Goal: Task Accomplishment & Management: Use online tool/utility

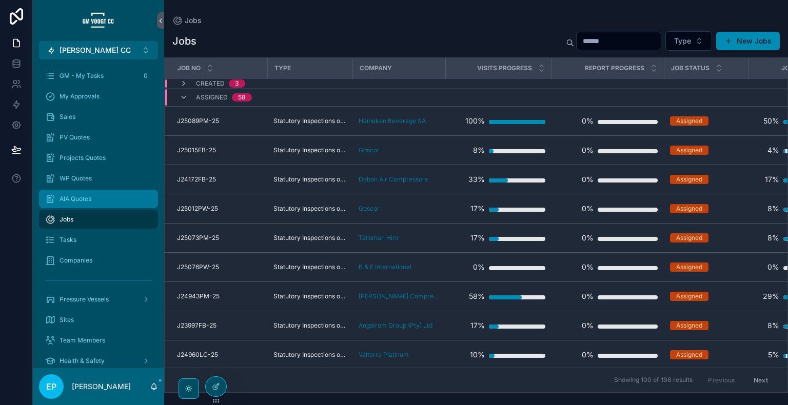
click at [109, 199] on div "AIA Quotes" at bounding box center [98, 199] width 107 height 16
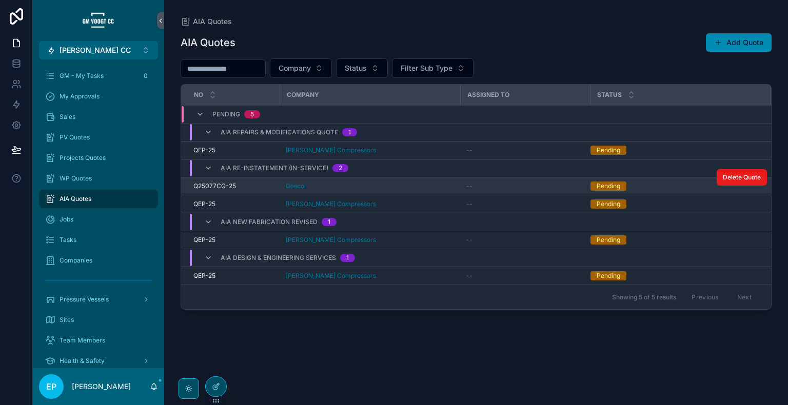
click at [413, 186] on div "Goscor" at bounding box center [370, 186] width 168 height 8
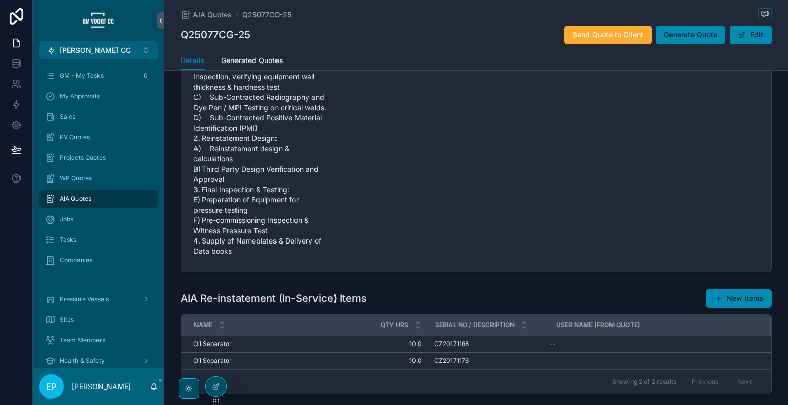
scroll to position [398, 0]
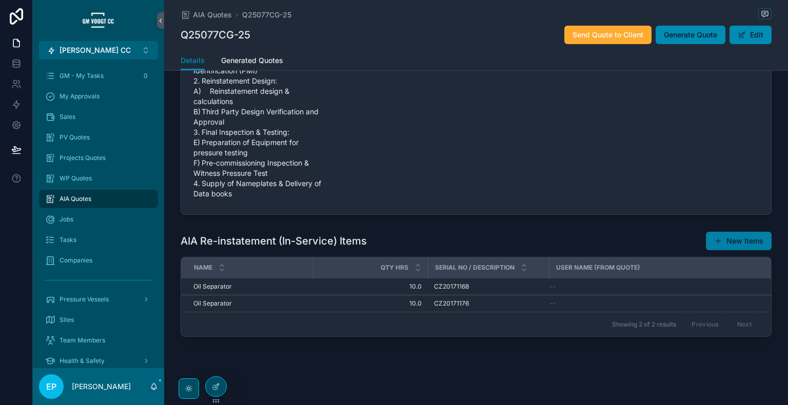
click at [740, 240] on button "New Items" at bounding box center [739, 241] width 66 height 18
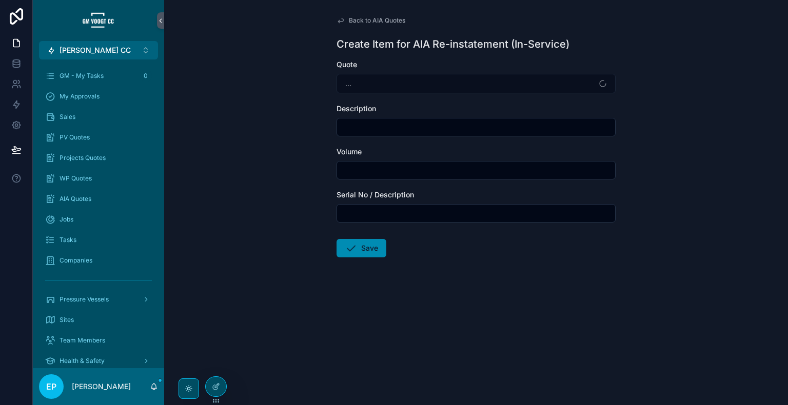
click at [368, 24] on span "Back to AIA Quotes" at bounding box center [377, 20] width 56 height 8
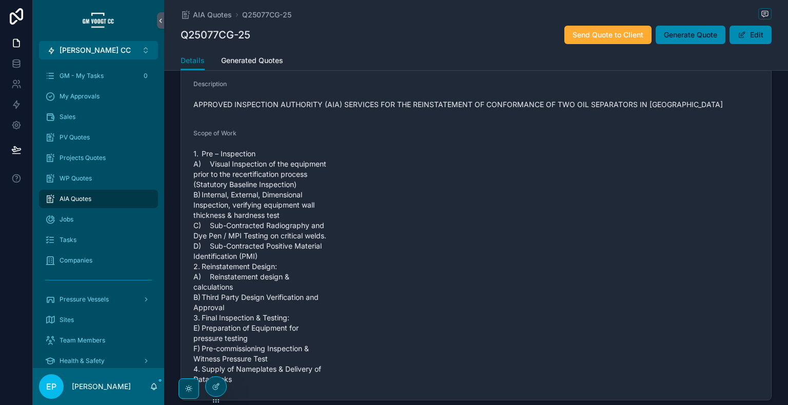
scroll to position [398, 0]
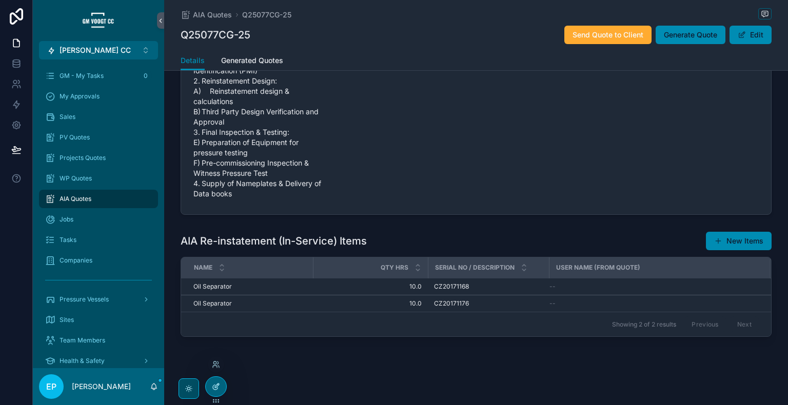
click at [220, 389] on div at bounding box center [216, 386] width 21 height 19
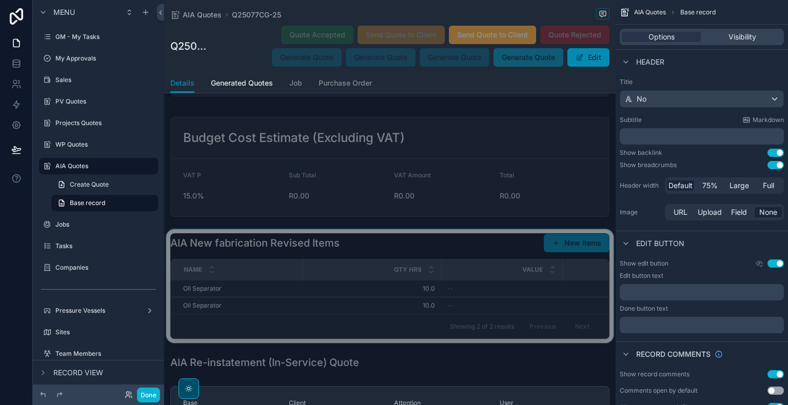
scroll to position [1899, 0]
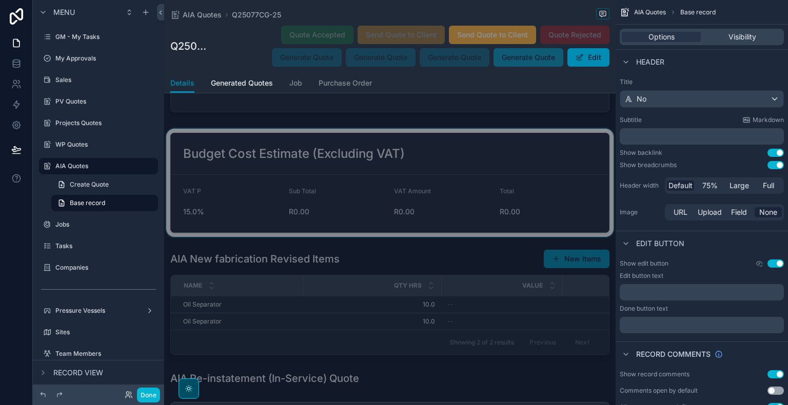
click at [465, 212] on div "scrollable content" at bounding box center [389, 183] width 451 height 108
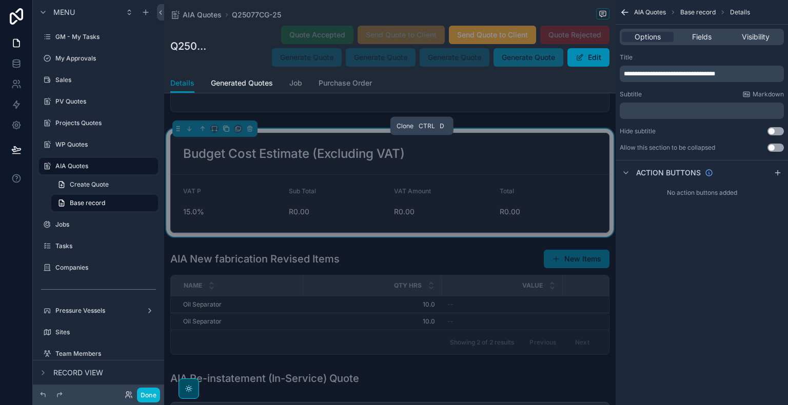
click at [226, 134] on button "scrollable content" at bounding box center [226, 128] width 11 height 11
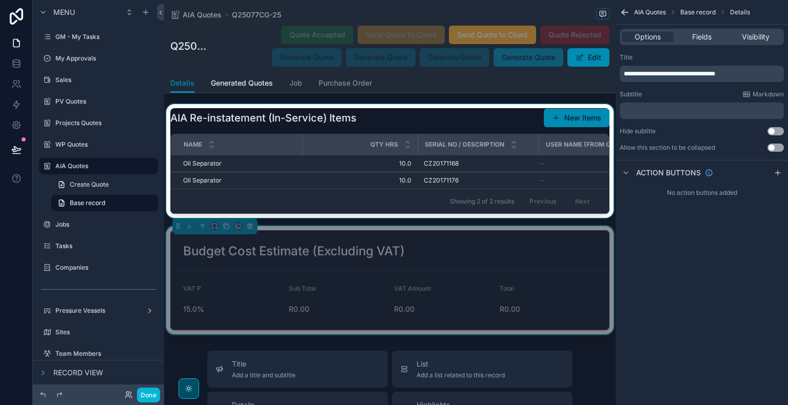
scroll to position [2874, 0]
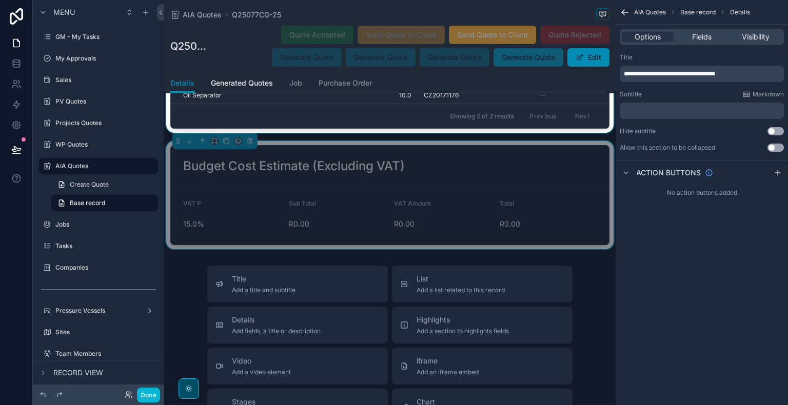
click at [480, 114] on div "scrollable content" at bounding box center [389, 76] width 451 height 114
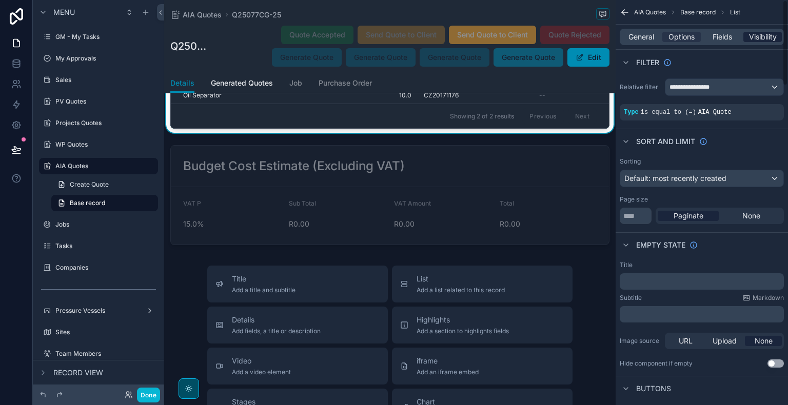
click at [757, 38] on span "Visibility" at bounding box center [763, 37] width 28 height 10
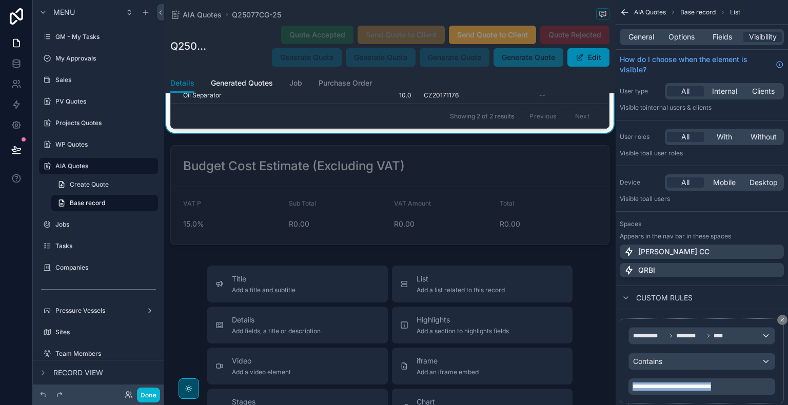
drag, startPoint x: 747, startPoint y: 384, endPoint x: 599, endPoint y: 395, distance: 147.7
click at [599, 395] on div "[PERSON_NAME] CC Alt 1 GM - My Tasks 0 My Approvals Sales PV Quotes Projects Qu…" at bounding box center [476, 202] width 624 height 405
copy span "**********"
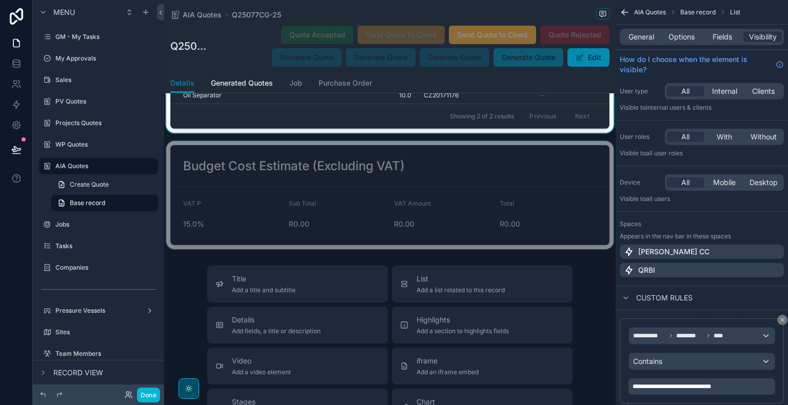
click at [386, 240] on div "scrollable content" at bounding box center [389, 195] width 451 height 108
drag, startPoint x: 721, startPoint y: 387, endPoint x: 612, endPoint y: 393, distance: 109.4
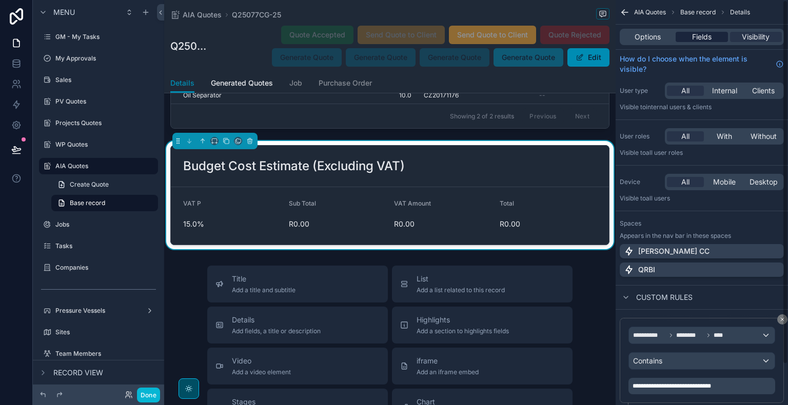
click at [698, 41] on span "Fields" at bounding box center [701, 37] width 19 height 10
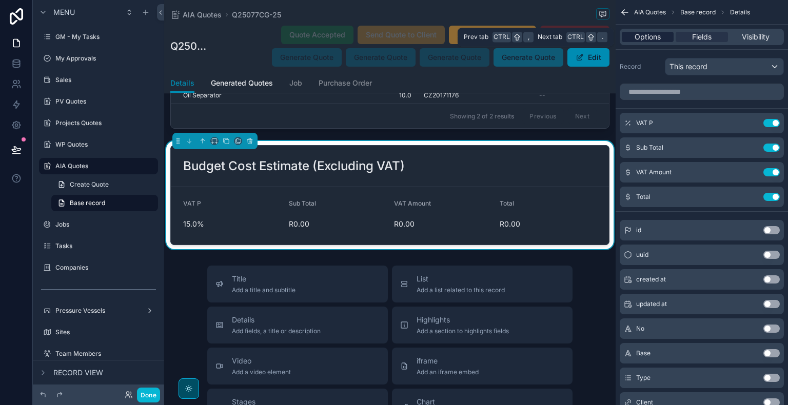
click at [654, 38] on span "Options" at bounding box center [648, 37] width 26 height 10
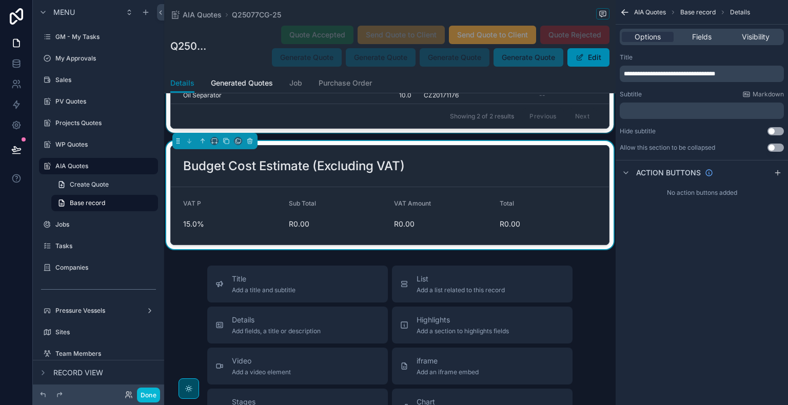
click at [561, 126] on div "scrollable content" at bounding box center [389, 76] width 451 height 114
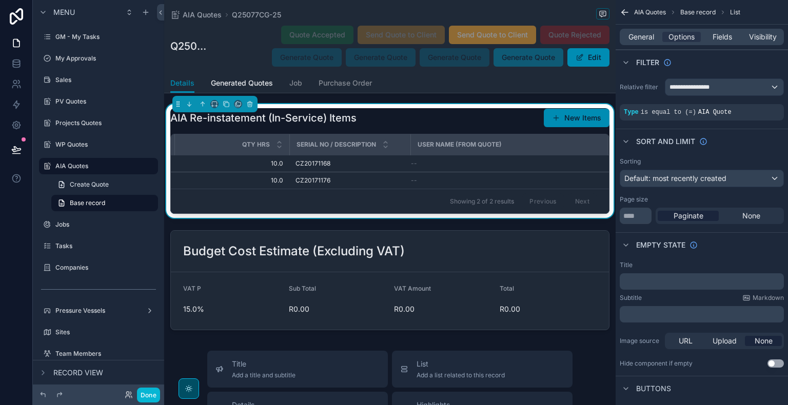
scroll to position [0, 0]
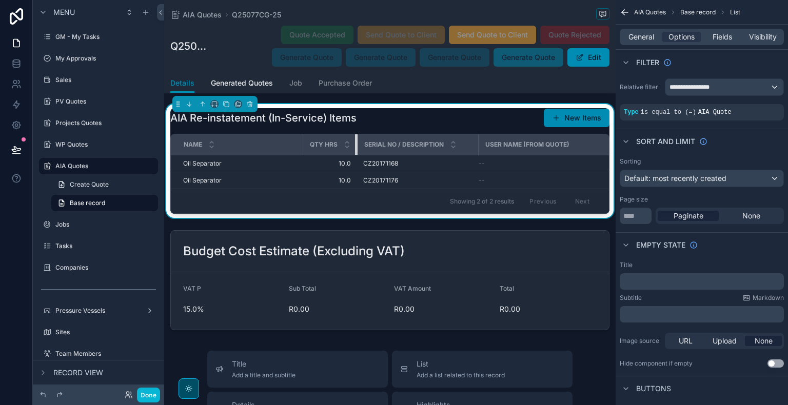
drag, startPoint x: 417, startPoint y: 173, endPoint x: 331, endPoint y: 176, distance: 85.2
click at [331, 155] on th "Qty Hrs" at bounding box center [330, 144] width 54 height 21
drag, startPoint x: 302, startPoint y: 169, endPoint x: 265, endPoint y: 172, distance: 37.1
click at [265, 155] on div "scrollable content" at bounding box center [266, 144] width 4 height 21
drag, startPoint x: 265, startPoint y: 172, endPoint x: 260, endPoint y: 173, distance: 5.2
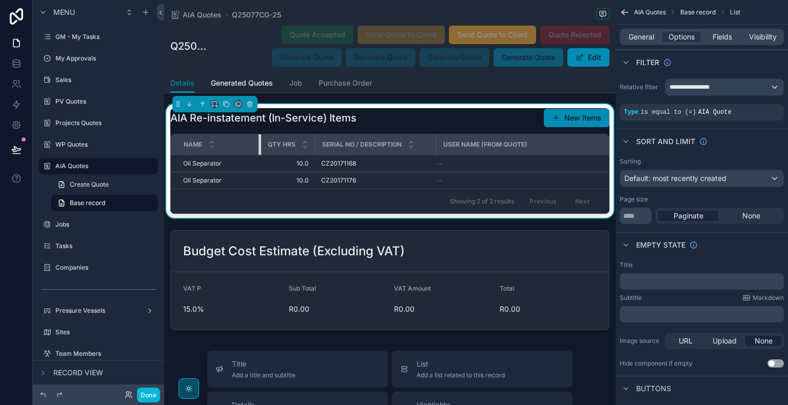
click at [260, 155] on div "scrollable content" at bounding box center [261, 144] width 4 height 21
click at [726, 38] on span "Fields" at bounding box center [722, 37] width 19 height 10
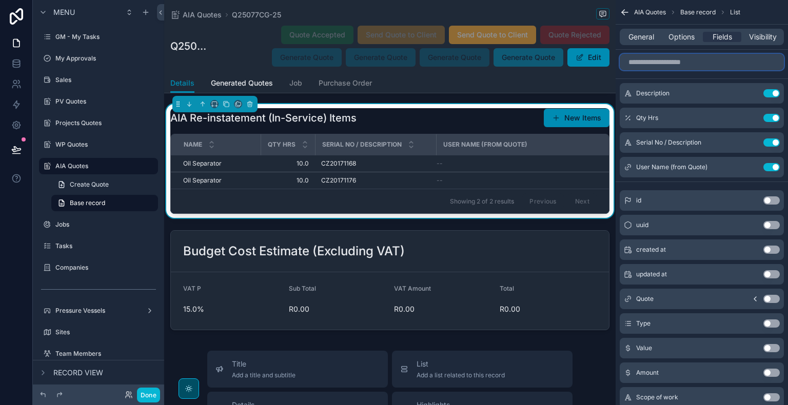
click at [691, 60] on input "scrollable content" at bounding box center [702, 62] width 164 height 16
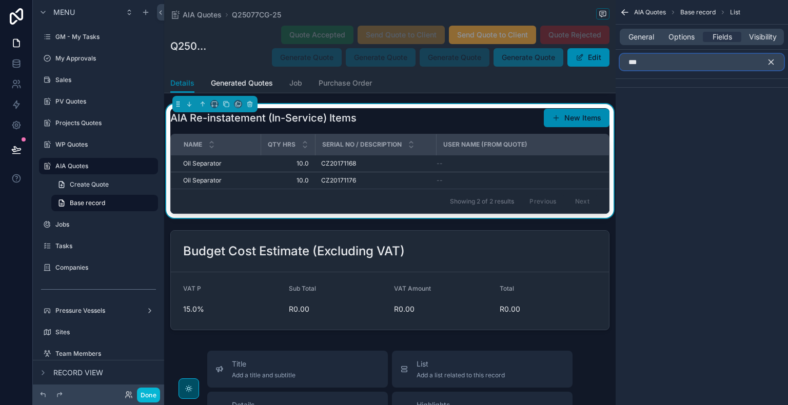
type input "***"
click at [772, 63] on icon "scrollable content" at bounding box center [771, 62] width 5 height 5
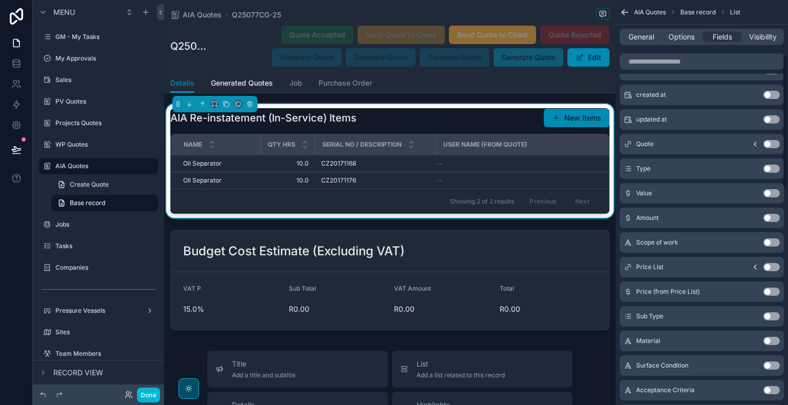
scroll to position [171, 0]
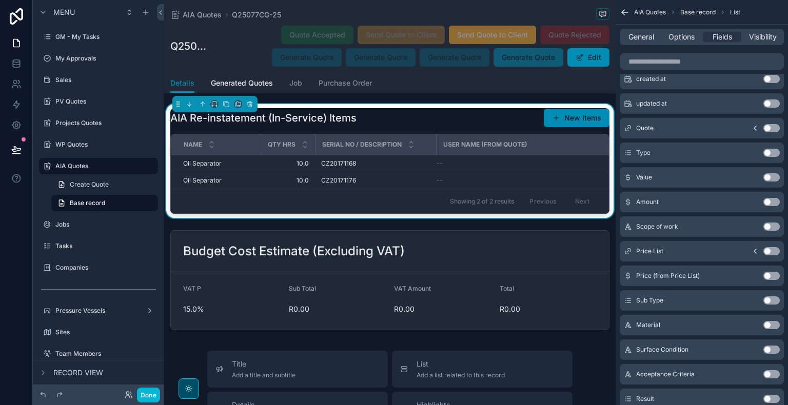
click at [772, 178] on button "Use setting" at bounding box center [771, 177] width 16 height 8
click at [771, 200] on button "Use setting" at bounding box center [771, 202] width 16 height 8
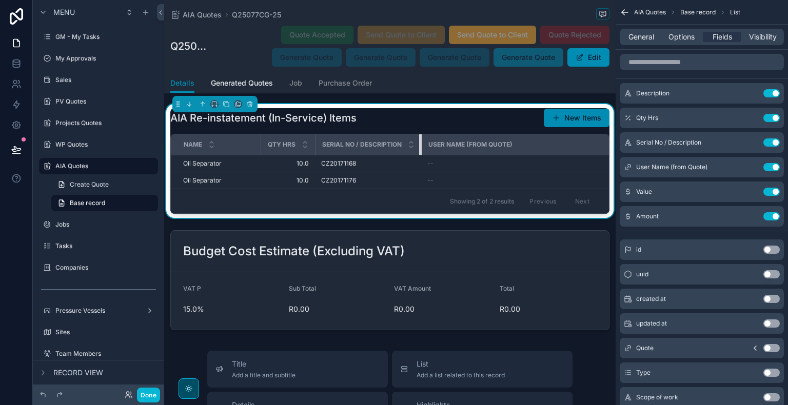
drag, startPoint x: 433, startPoint y: 169, endPoint x: 400, endPoint y: 170, distance: 33.4
click at [400, 155] on th "Serial No / Description" at bounding box center [368, 144] width 106 height 21
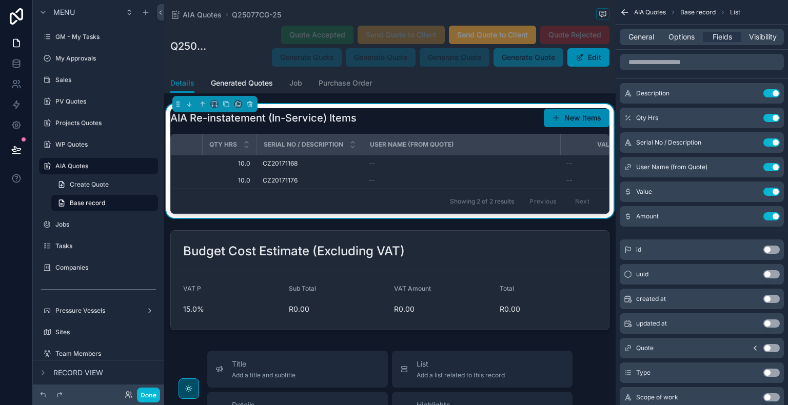
scroll to position [0, 62]
drag, startPoint x: 555, startPoint y: 169, endPoint x: 402, endPoint y: 175, distance: 153.5
click at [402, 155] on th "User Name (from Quote)" at bounding box center [408, 144] width 98 height 21
drag, startPoint x: 532, startPoint y: 171, endPoint x: 435, endPoint y: 176, distance: 96.6
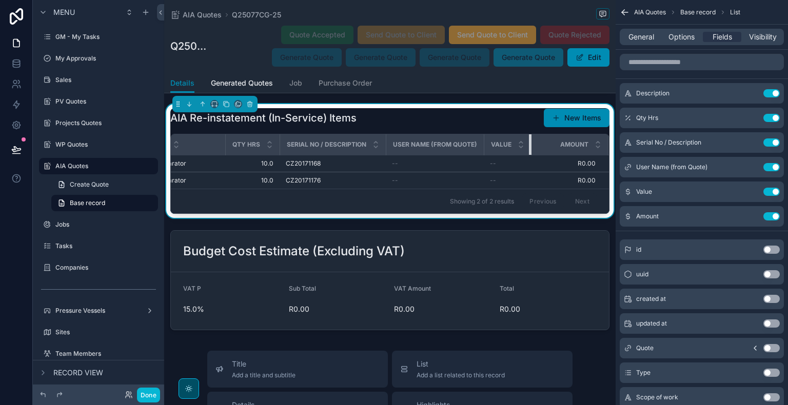
click at [435, 155] on tr "Name Qty Hrs Serial No / Description User Name (from Quote) Value Amount" at bounding box center [372, 144] width 474 height 21
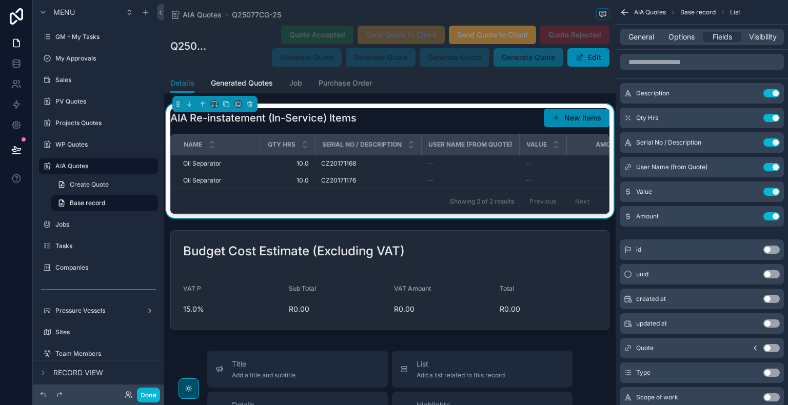
click at [261, 155] on th "Qty Hrs" at bounding box center [288, 144] width 54 height 21
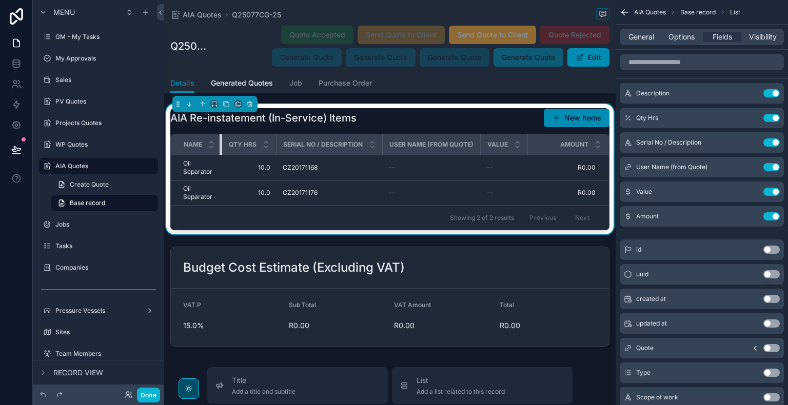
drag, startPoint x: 260, startPoint y: 168, endPoint x: 166, endPoint y: 190, distance: 96.3
click at [166, 190] on div "AIA Re-instatement (In-Service) Items New Items Name Qty Hrs Serial No / Descri…" at bounding box center [389, 169] width 451 height 130
drag, startPoint x: 221, startPoint y: 169, endPoint x: 239, endPoint y: 169, distance: 18.0
click at [239, 155] on tr "Name Qty Hrs Serial No / Description User Name (from Quote) Value Amount" at bounding box center [390, 144] width 438 height 21
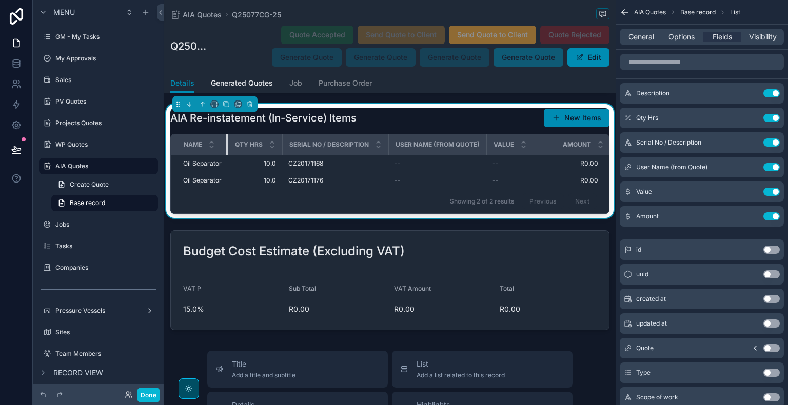
drag, startPoint x: 223, startPoint y: 172, endPoint x: 234, endPoint y: 171, distance: 11.8
click at [234, 155] on tr "Name Qty Hrs Serial No / Description User Name (from Quote) Value Amount" at bounding box center [391, 144] width 441 height 21
drag, startPoint x: 279, startPoint y: 169, endPoint x: 233, endPoint y: 180, distance: 47.5
click at [233, 155] on th "Qty Hrs" at bounding box center [255, 144] width 54 height 21
click at [773, 169] on button "Use setting" at bounding box center [771, 167] width 16 height 8
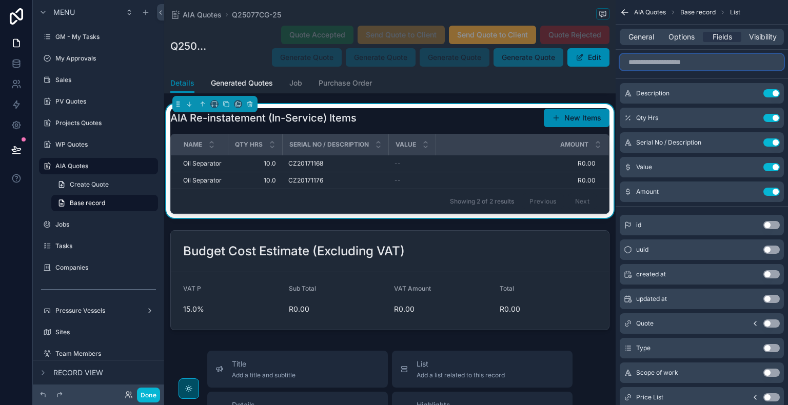
click at [680, 65] on input "scrollable content" at bounding box center [702, 62] width 164 height 16
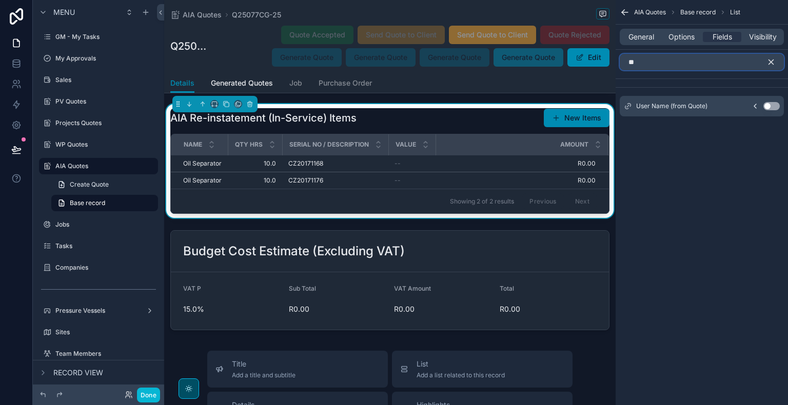
type input "**"
click at [774, 106] on button "Use setting" at bounding box center [771, 106] width 16 height 8
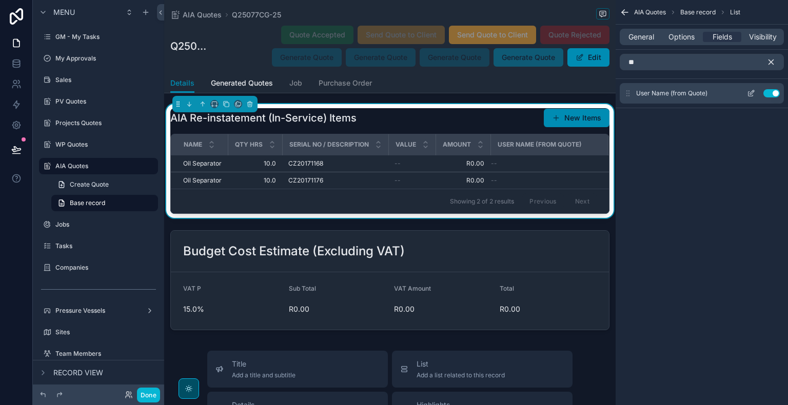
click at [750, 91] on icon "scrollable content" at bounding box center [751, 93] width 8 height 8
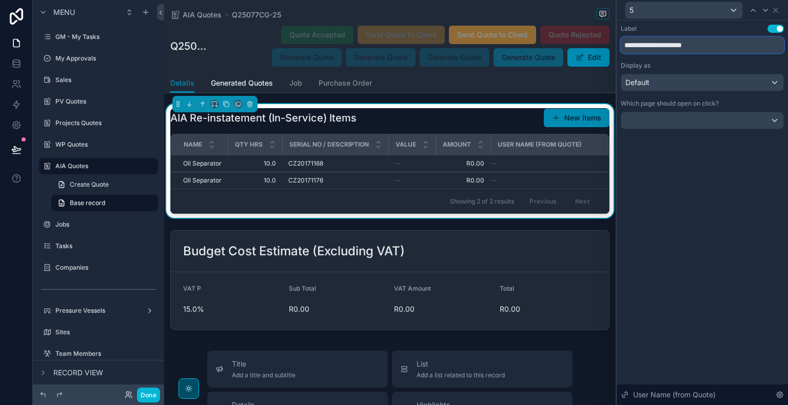
drag, startPoint x: 717, startPoint y: 50, endPoint x: 640, endPoint y: 46, distance: 76.6
click at [640, 46] on input "**********" at bounding box center [702, 45] width 163 height 16
type input "****"
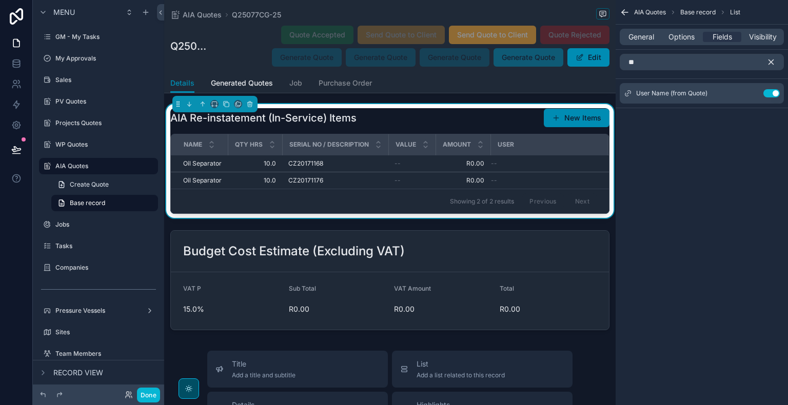
click at [772, 63] on icon "scrollable content" at bounding box center [771, 62] width 5 height 5
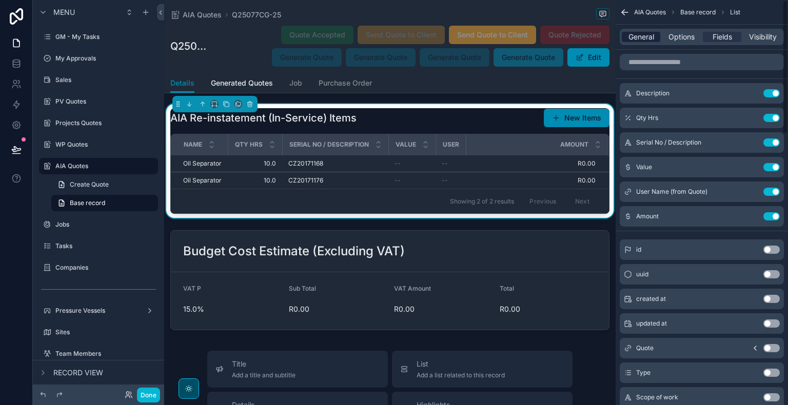
click at [649, 39] on span "General" at bounding box center [641, 37] width 26 height 10
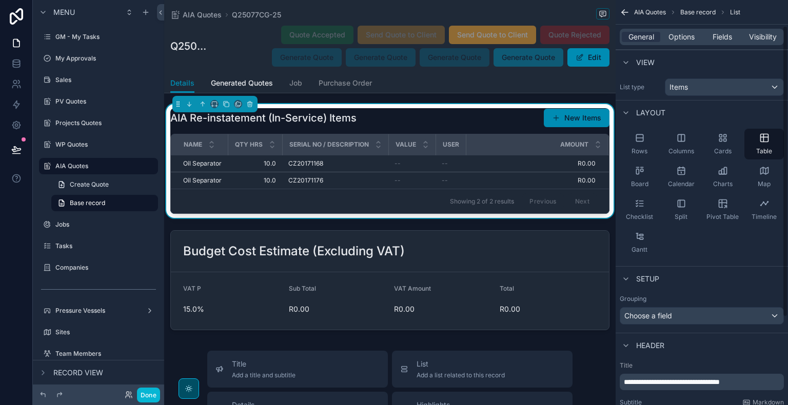
scroll to position [158, 0]
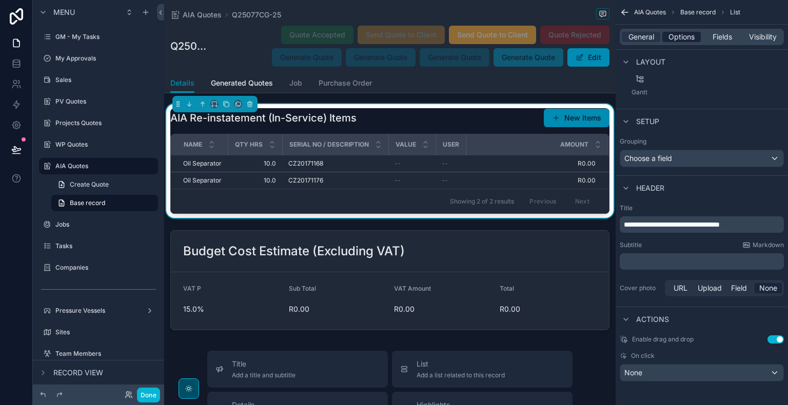
click at [687, 38] on span "Options" at bounding box center [682, 37] width 26 height 10
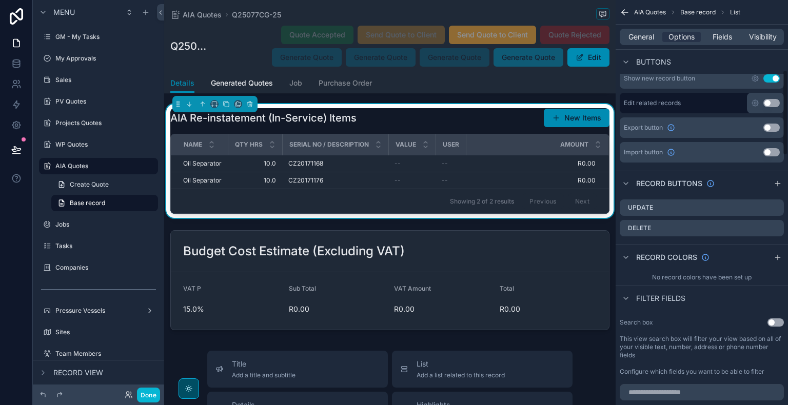
scroll to position [328, 0]
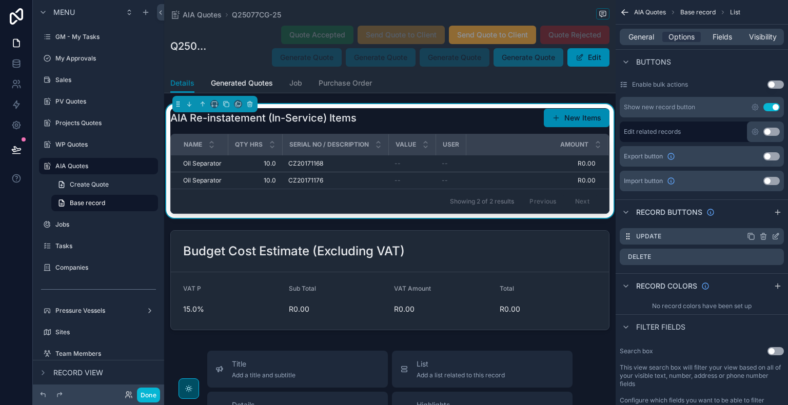
click at [775, 235] on icon "scrollable content" at bounding box center [777, 235] width 4 height 4
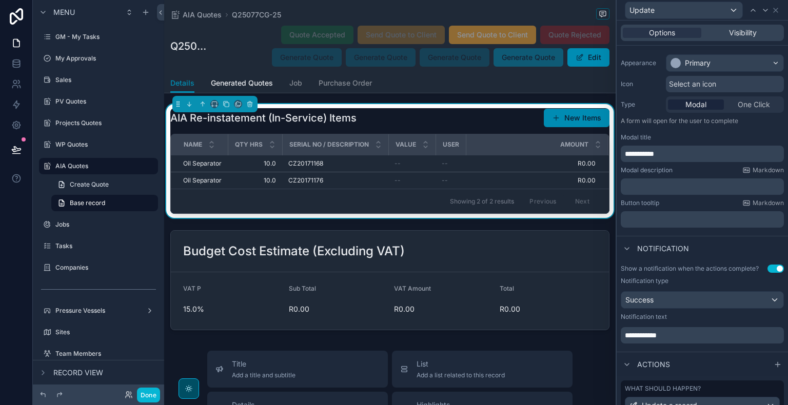
scroll to position [158, 0]
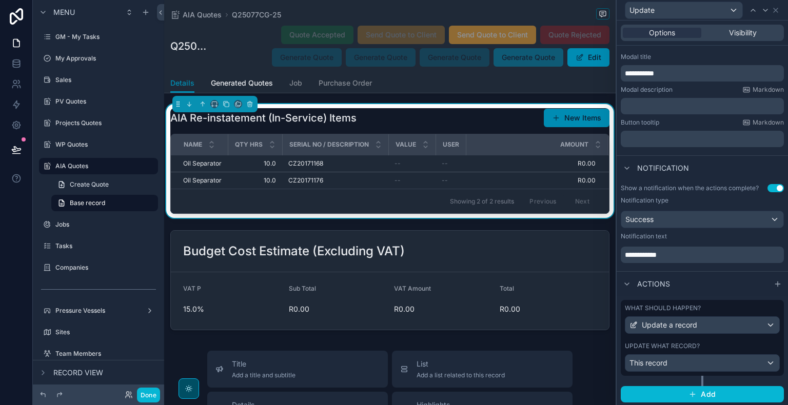
click at [758, 347] on div "Update what record?" at bounding box center [702, 346] width 155 height 8
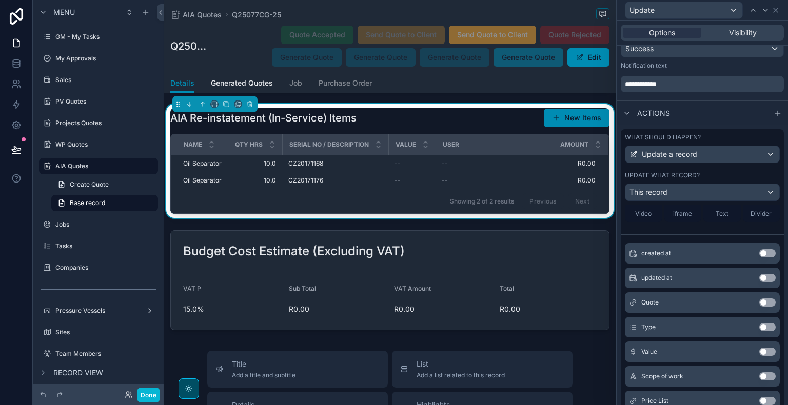
scroll to position [257, 0]
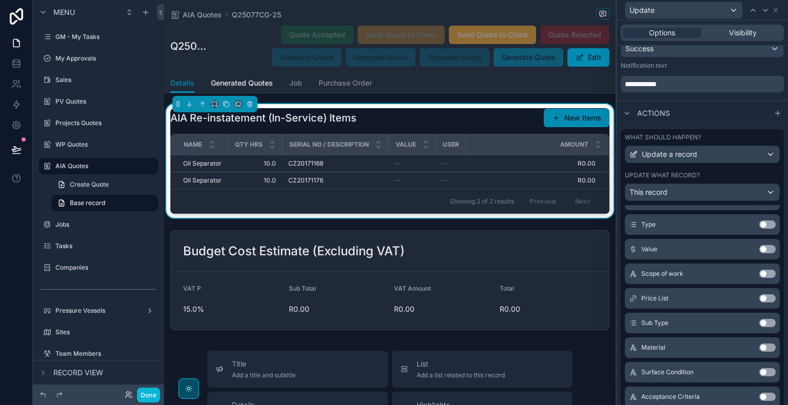
click at [759, 249] on button "Use setting" at bounding box center [767, 249] width 16 height 8
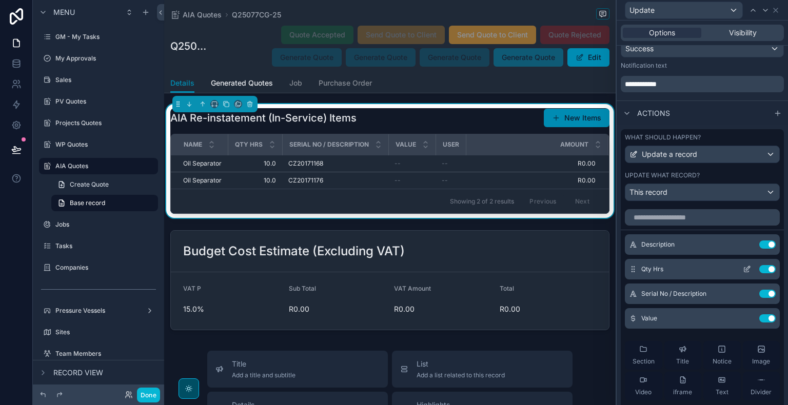
scroll to position [0, 0]
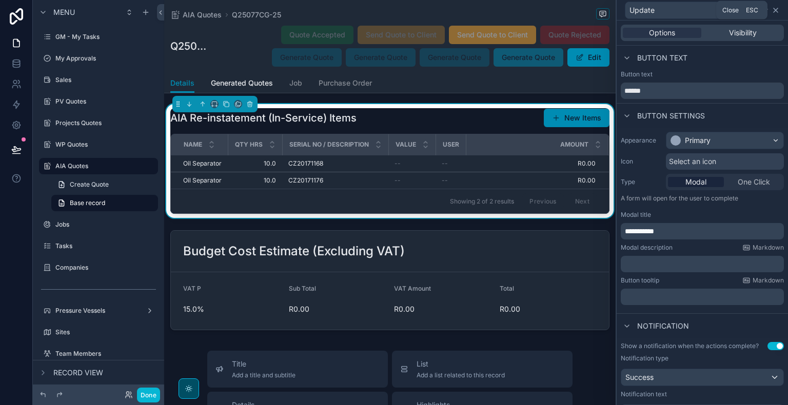
click at [778, 12] on icon at bounding box center [776, 10] width 8 height 8
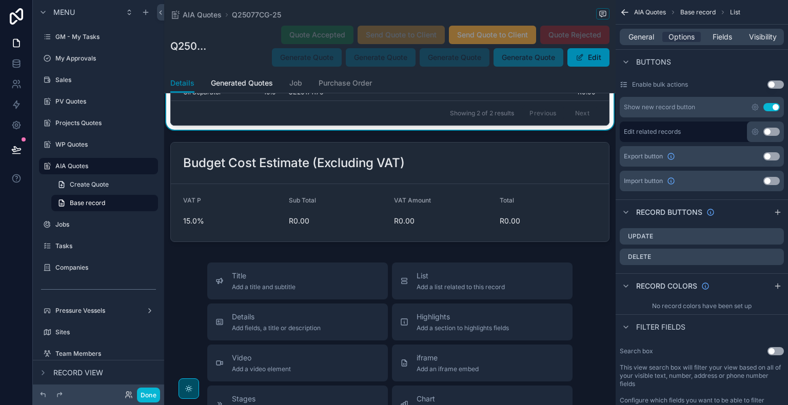
scroll to position [2789, 0]
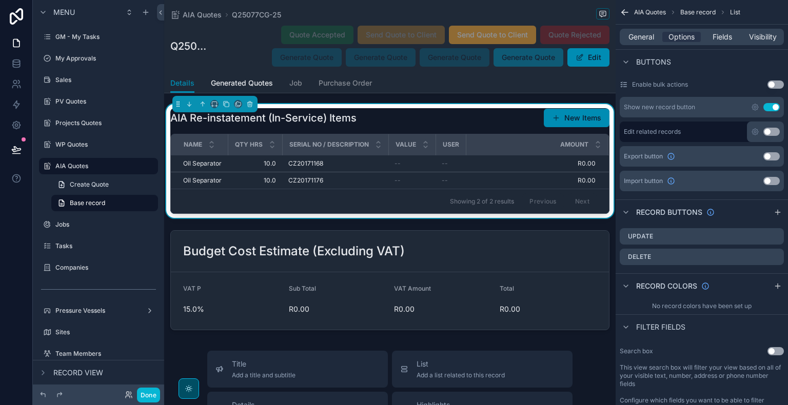
click at [500, 128] on div "AIA Re-instatement (In-Service) Items New Items" at bounding box center [389, 117] width 439 height 19
drag, startPoint x: 458, startPoint y: 192, endPoint x: 460, endPoint y: 136, distance: 55.5
click at [460, 128] on div "AIA Re-instatement (In-Service) Items New Items" at bounding box center [389, 117] width 439 height 19
click at [225, 107] on icon "scrollable content" at bounding box center [227, 105] width 4 height 4
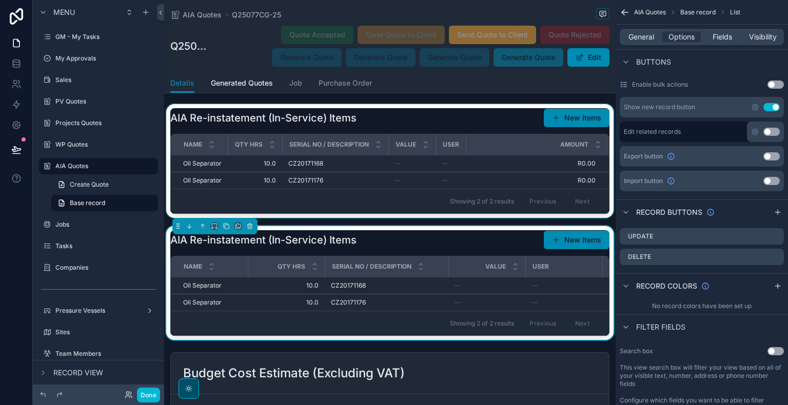
click at [505, 139] on div "scrollable content" at bounding box center [389, 161] width 451 height 114
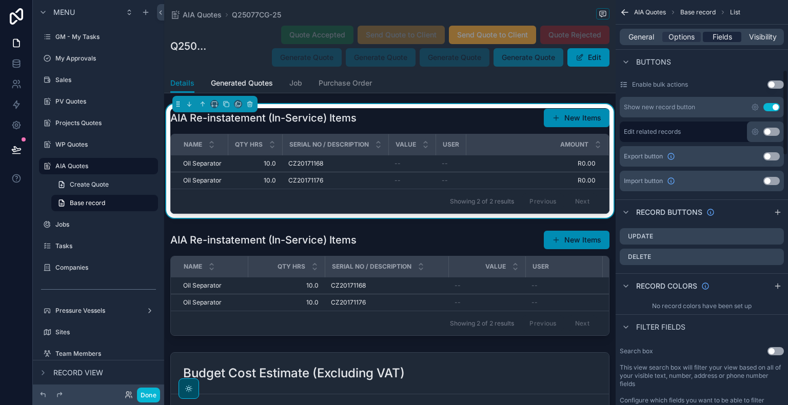
click at [711, 41] on div "Fields" at bounding box center [722, 37] width 38 height 10
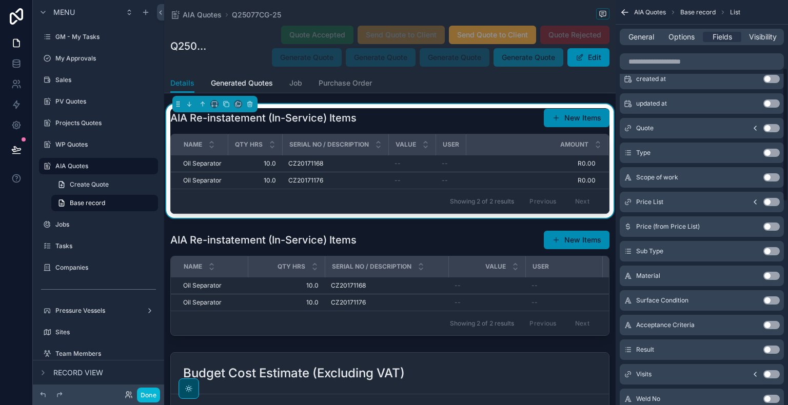
scroll to position [0, 0]
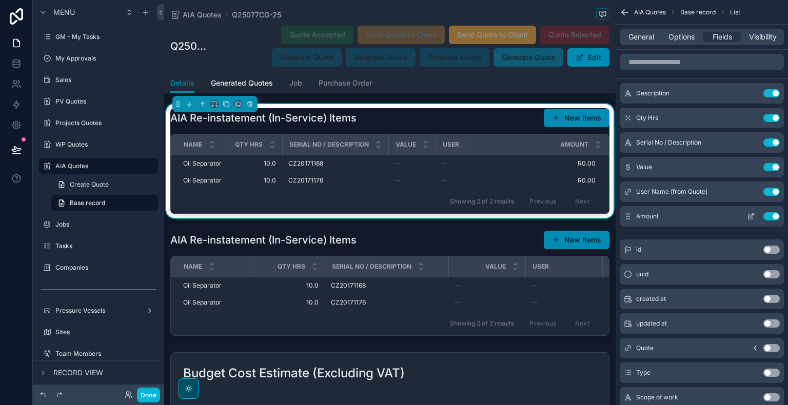
click at [769, 215] on button "Use setting" at bounding box center [771, 216] width 16 height 8
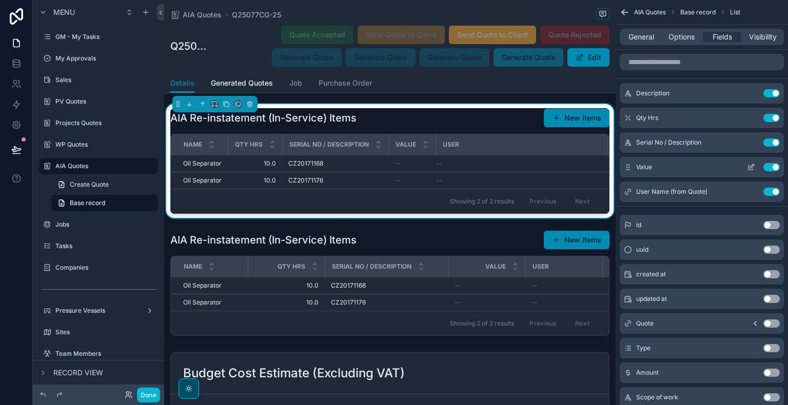
click at [770, 170] on button "Use setting" at bounding box center [771, 167] width 16 height 8
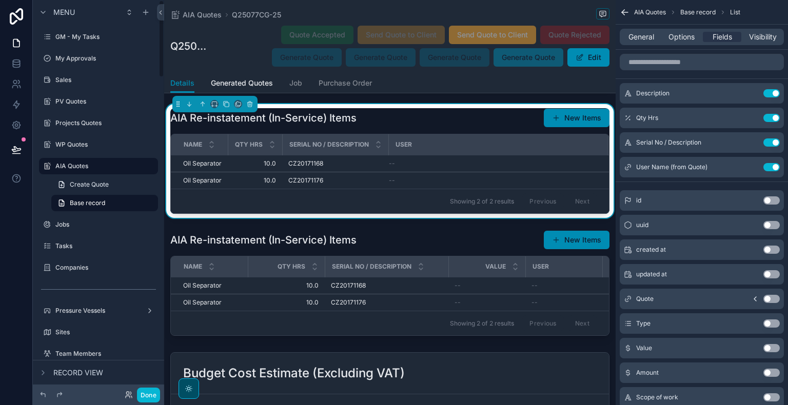
click at [483, 155] on div "AIA Re-instatement (In-Service) Items New Items Name Qty Hrs Serial No / Descri…" at bounding box center [389, 161] width 439 height 106
click at [768, 120] on button "Use setting" at bounding box center [771, 118] width 16 height 8
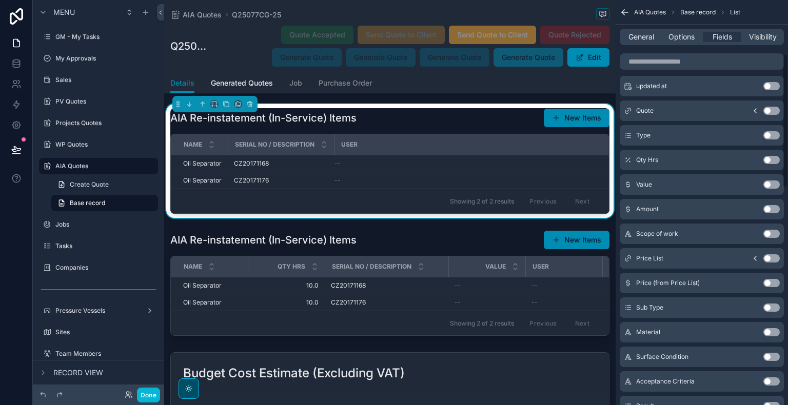
scroll to position [134, 0]
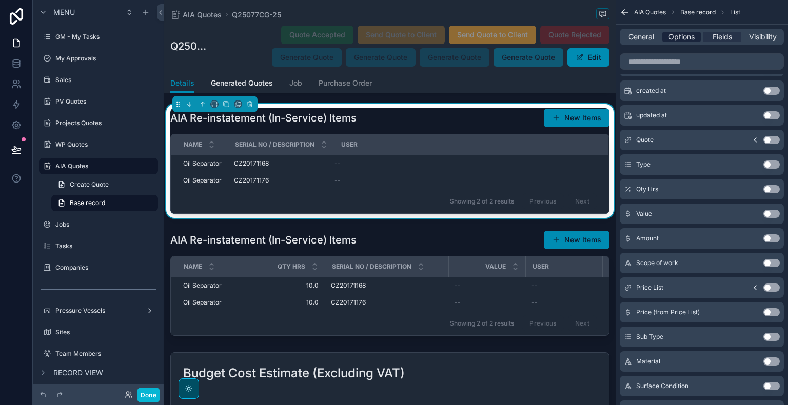
click at [674, 36] on span "Options" at bounding box center [682, 37] width 26 height 10
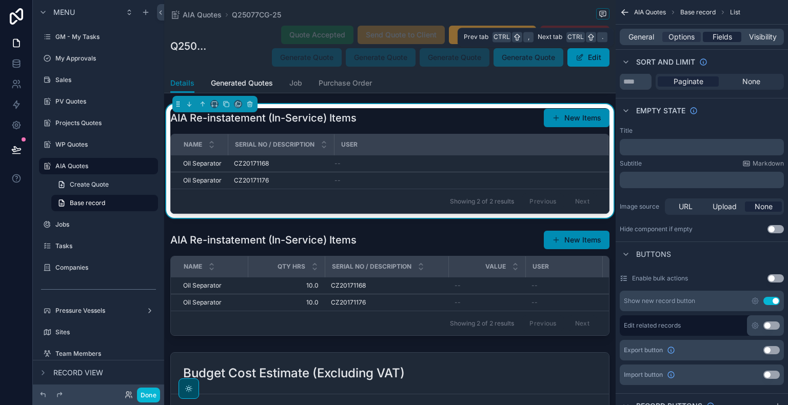
click at [727, 36] on span "Fields" at bounding box center [722, 37] width 19 height 10
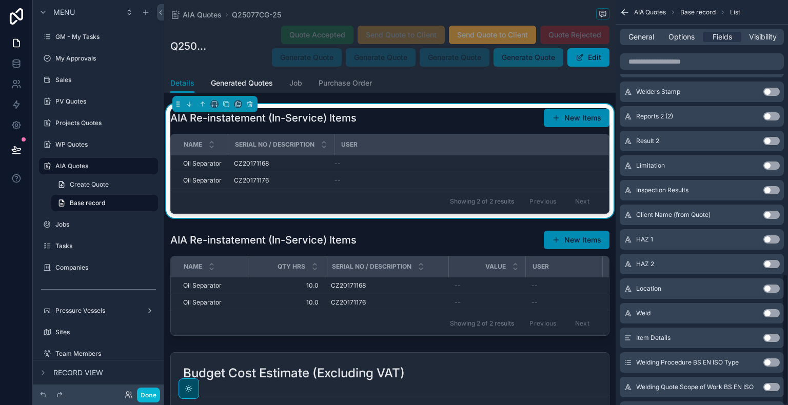
scroll to position [843, 0]
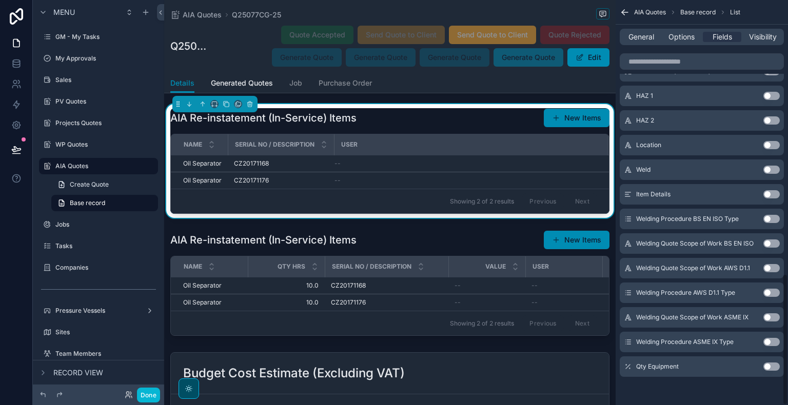
click at [773, 364] on button "Use setting" at bounding box center [771, 367] width 16 height 8
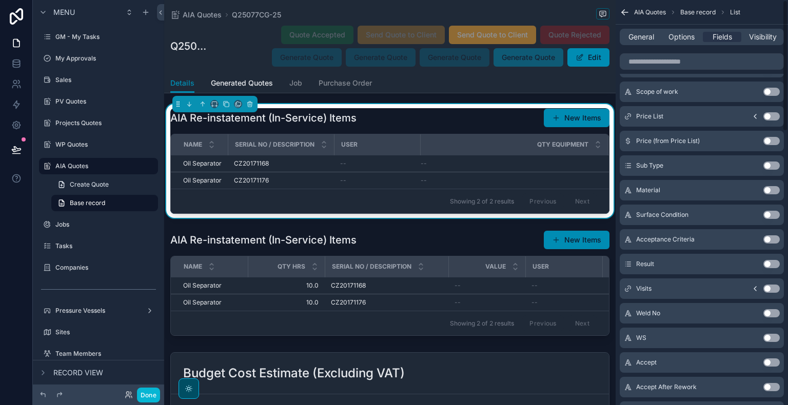
scroll to position [0, 0]
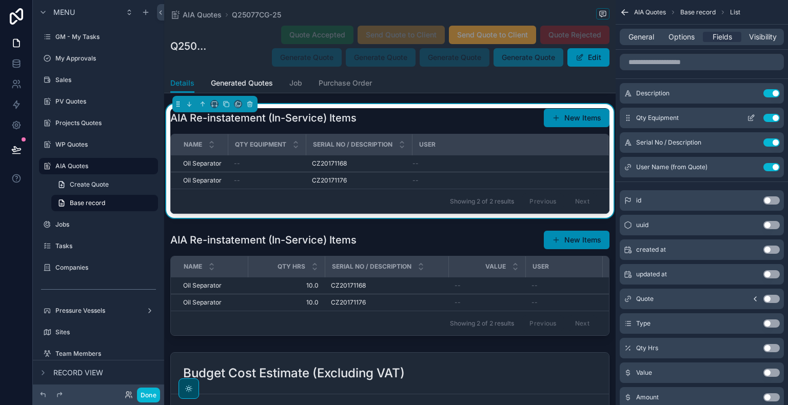
click at [752, 118] on icon "scrollable content" at bounding box center [752, 117] width 4 height 4
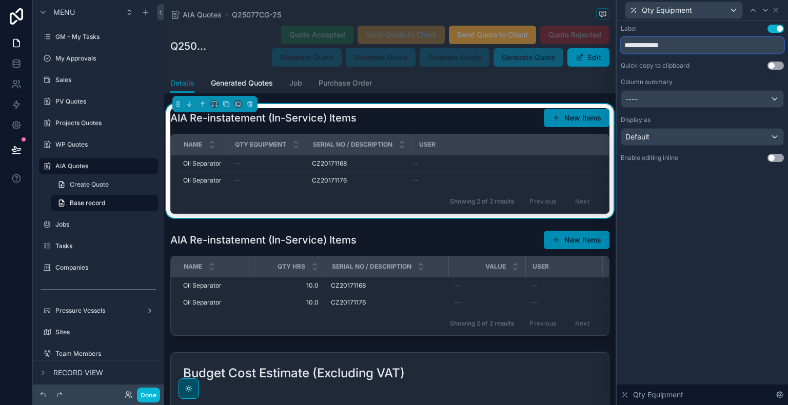
click at [619, 48] on div "**********" at bounding box center [702, 104] width 171 height 166
type input "******"
click at [695, 196] on div "Label Use setting ****** Quick copy to clipboard Use setting Column summary ---…" at bounding box center [702, 213] width 171 height 385
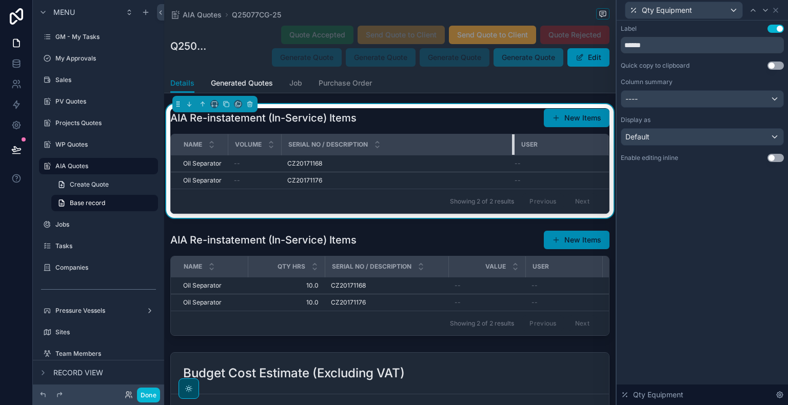
drag, startPoint x: 384, startPoint y: 169, endPoint x: 531, endPoint y: 165, distance: 146.8
click at [531, 155] on tr "Name Volume Serial No / Description User" at bounding box center [390, 144] width 438 height 21
drag, startPoint x: 279, startPoint y: 172, endPoint x: 395, endPoint y: 171, distance: 116.5
click at [395, 155] on tr "Name Volume Serial No / Description User" at bounding box center [410, 144] width 478 height 21
drag, startPoint x: 369, startPoint y: 173, endPoint x: 183, endPoint y: 174, distance: 186.2
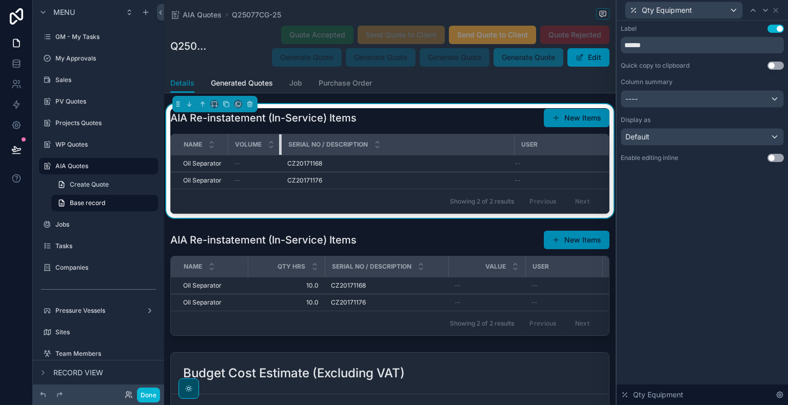
click at [183, 155] on tr "Name Volume Serial No / Description User" at bounding box center [390, 144] width 438 height 21
drag, startPoint x: 512, startPoint y: 169, endPoint x: 290, endPoint y: 169, distance: 221.6
click at [298, 155] on th "Serial No / Description" at bounding box center [334, 144] width 106 height 21
drag, startPoint x: 226, startPoint y: 169, endPoint x: 261, endPoint y: 169, distance: 34.9
click at [261, 155] on div "scrollable content" at bounding box center [262, 144] width 4 height 21
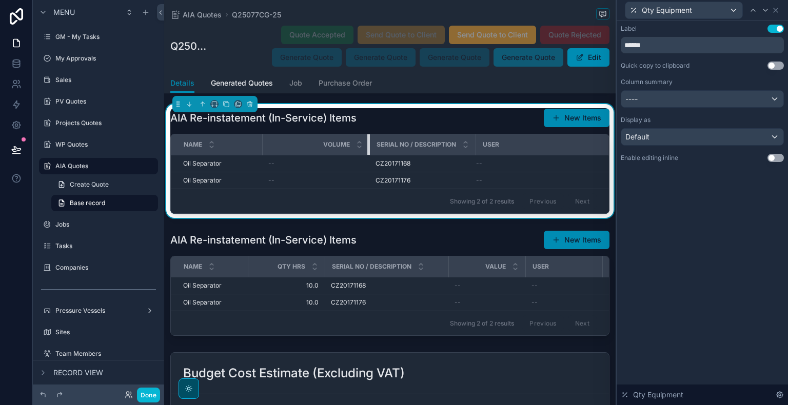
drag, startPoint x: 314, startPoint y: 173, endPoint x: 396, endPoint y: 175, distance: 81.6
click at [396, 155] on tr "Name Volume Serial No / Description User" at bounding box center [390, 144] width 438 height 21
drag, startPoint x: 474, startPoint y: 174, endPoint x: 466, endPoint y: 175, distance: 7.8
click at [466, 155] on th "Serial No / Description" at bounding box center [422, 144] width 106 height 21
click at [476, 155] on th "User" at bounding box center [542, 144] width 132 height 21
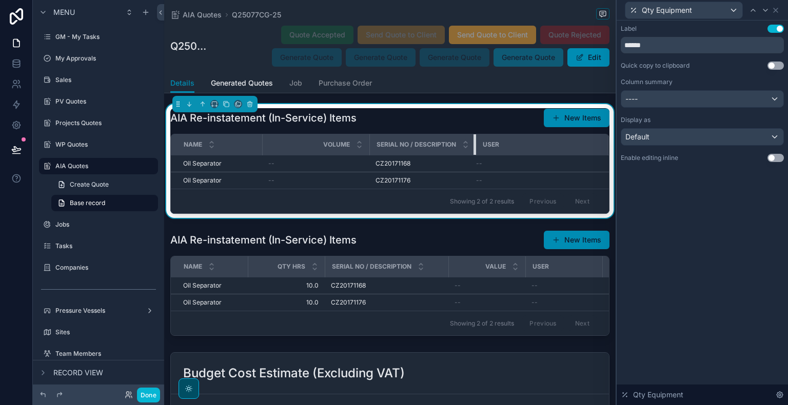
drag, startPoint x: 474, startPoint y: 173, endPoint x: 499, endPoint y: 173, distance: 25.7
click at [499, 155] on tr "Name Volume Serial No / Description User" at bounding box center [390, 144] width 438 height 21
drag, startPoint x: 368, startPoint y: 171, endPoint x: 404, endPoint y: 166, distance: 36.4
click at [404, 155] on div "scrollable content" at bounding box center [405, 144] width 4 height 21
drag, startPoint x: 404, startPoint y: 168, endPoint x: 365, endPoint y: 176, distance: 39.8
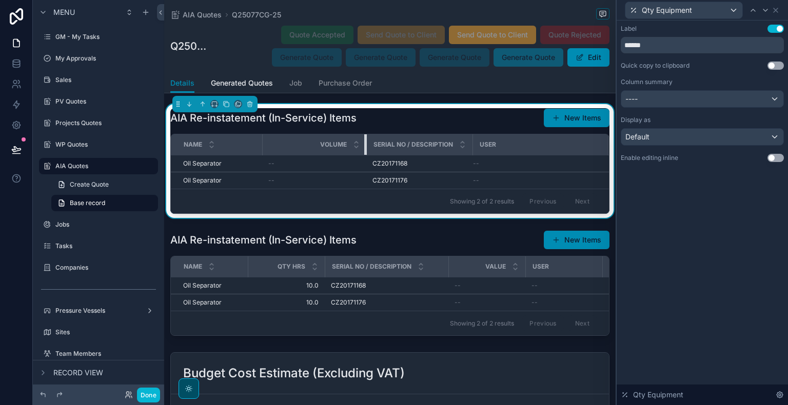
click at [365, 155] on div "scrollable content" at bounding box center [366, 144] width 4 height 21
drag, startPoint x: 261, startPoint y: 169, endPoint x: 293, endPoint y: 171, distance: 32.9
click at [293, 155] on div "scrollable content" at bounding box center [295, 144] width 4 height 21
click at [735, 278] on div "Label Use setting ****** Quick copy to clipboard Use setting Column summary ---…" at bounding box center [702, 213] width 171 height 385
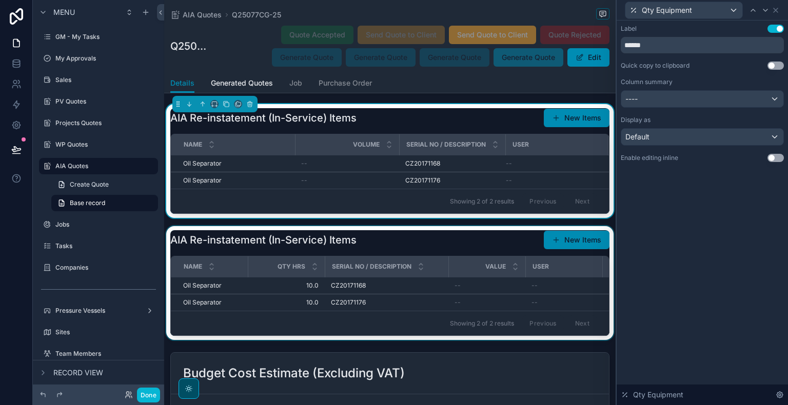
click at [375, 272] on div "scrollable content" at bounding box center [389, 283] width 451 height 114
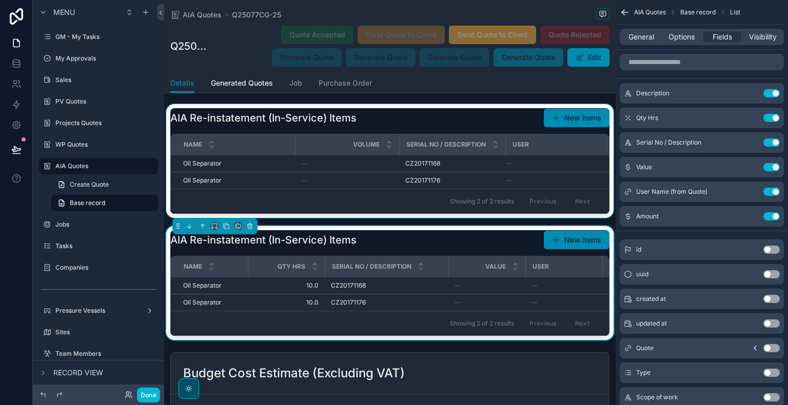
click at [372, 149] on span "Volume" at bounding box center [366, 145] width 27 height 8
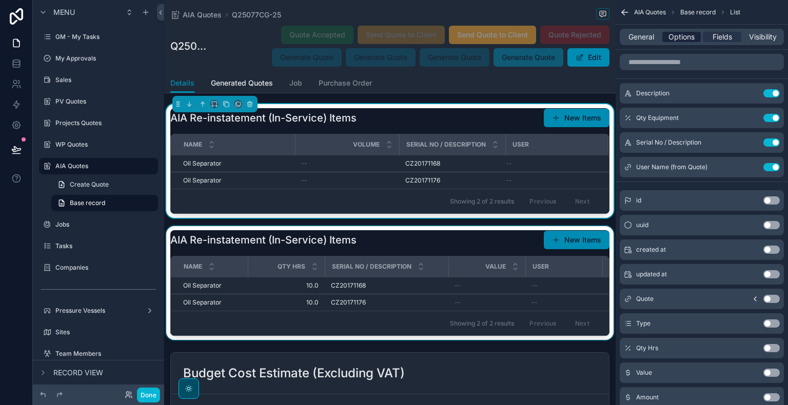
click at [681, 36] on span "Options" at bounding box center [682, 37] width 26 height 10
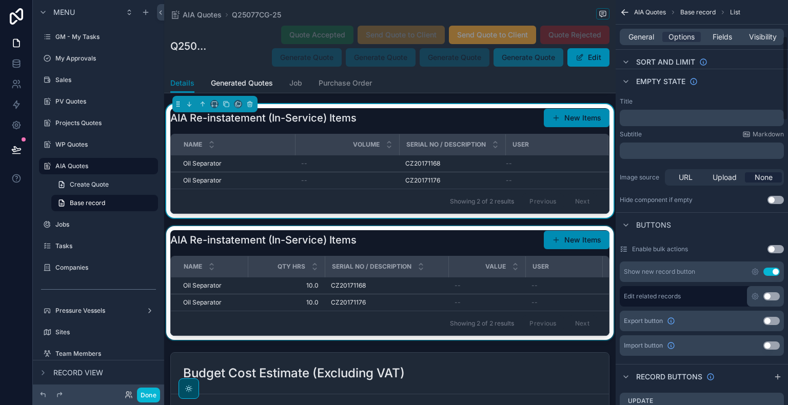
scroll to position [171, 0]
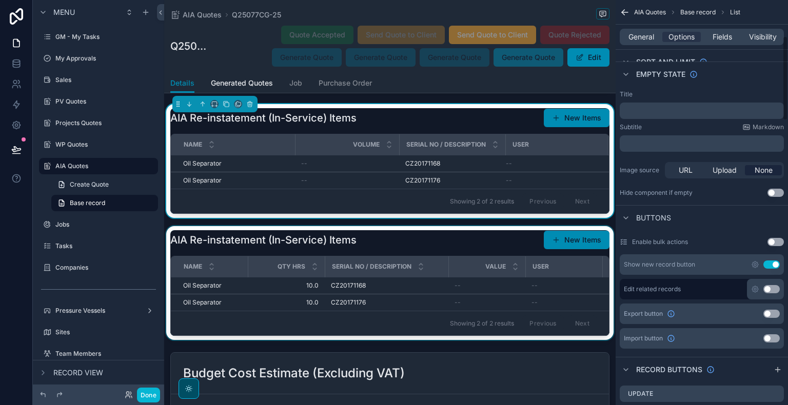
click at [639, 42] on div "General Options Fields Visibility" at bounding box center [702, 37] width 164 height 16
click at [638, 38] on span "General" at bounding box center [641, 37] width 26 height 10
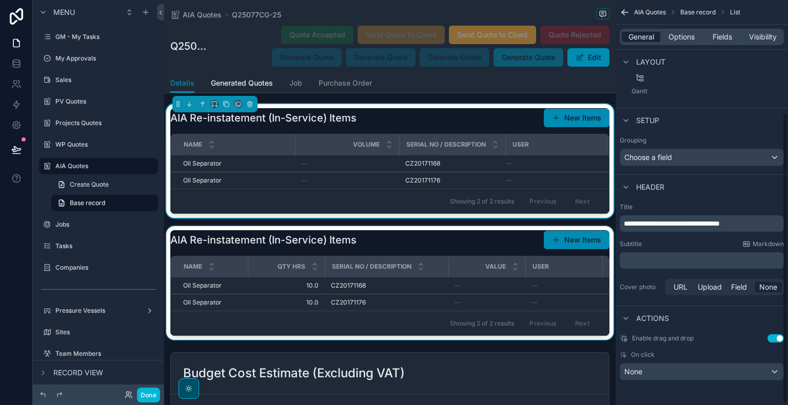
scroll to position [158, 0]
click at [720, 223] on span "**********" at bounding box center [672, 224] width 96 height 7
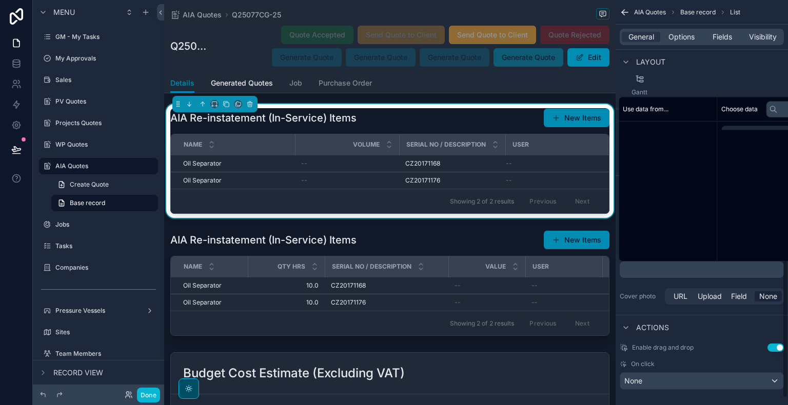
scroll to position [156, 0]
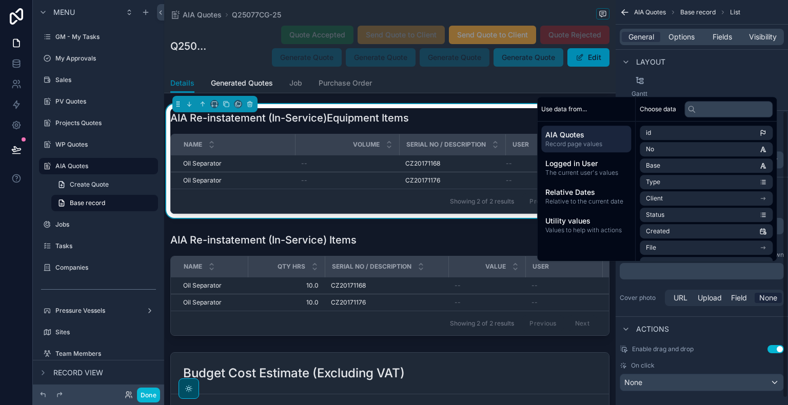
click at [663, 276] on div "﻿" at bounding box center [702, 271] width 164 height 16
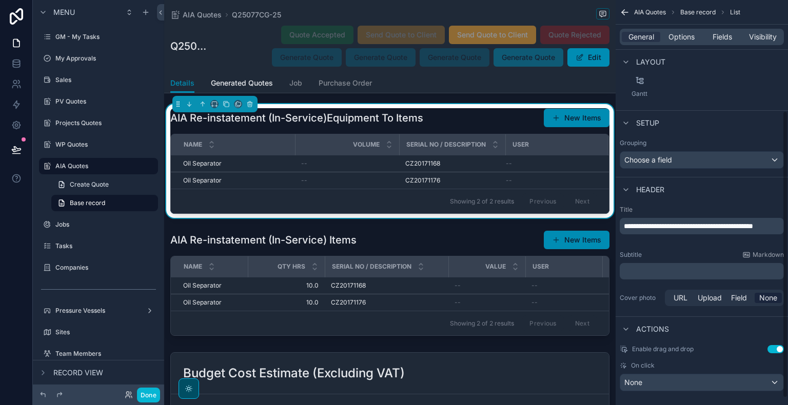
click at [642, 269] on p "﻿" at bounding box center [703, 271] width 158 height 10
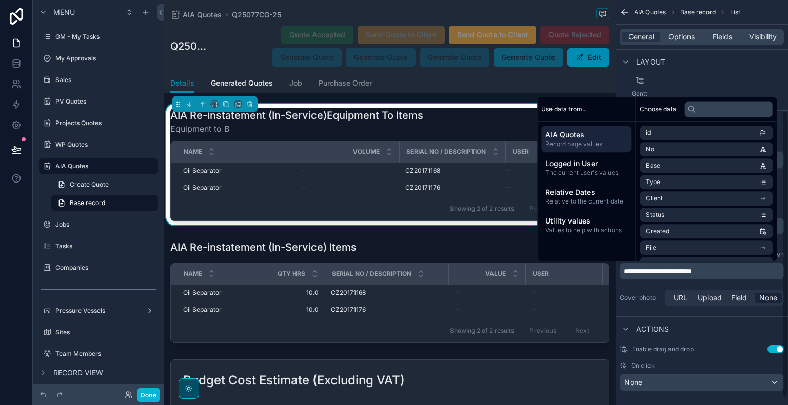
click at [692, 80] on div "Rows Columns Cards Table Board Calendar Charts Map Checklist Split Pivot Table …" at bounding box center [702, 37] width 172 height 137
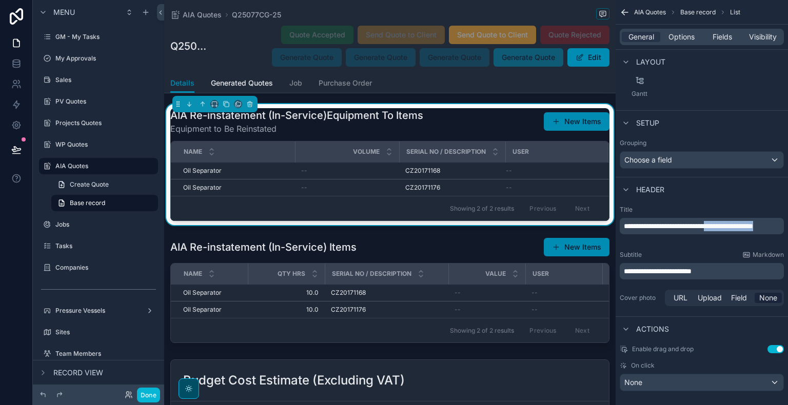
drag, startPoint x: 736, startPoint y: 239, endPoint x: 733, endPoint y: 224, distance: 15.3
click at [733, 224] on p "**********" at bounding box center [703, 226] width 158 height 10
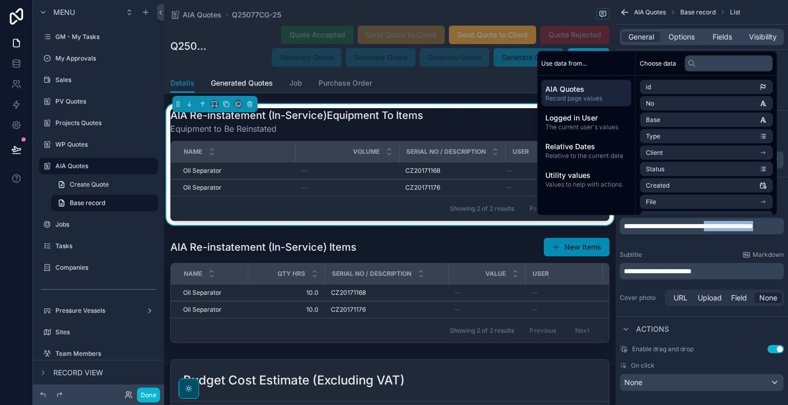
scroll to position [158, 0]
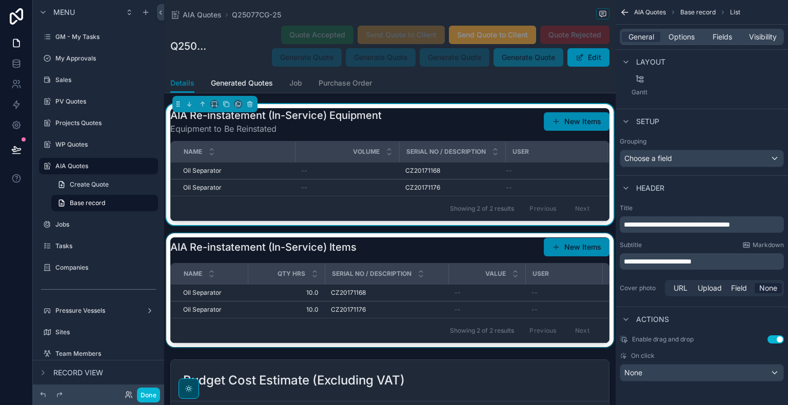
click at [371, 278] on div "scrollable content" at bounding box center [389, 290] width 451 height 114
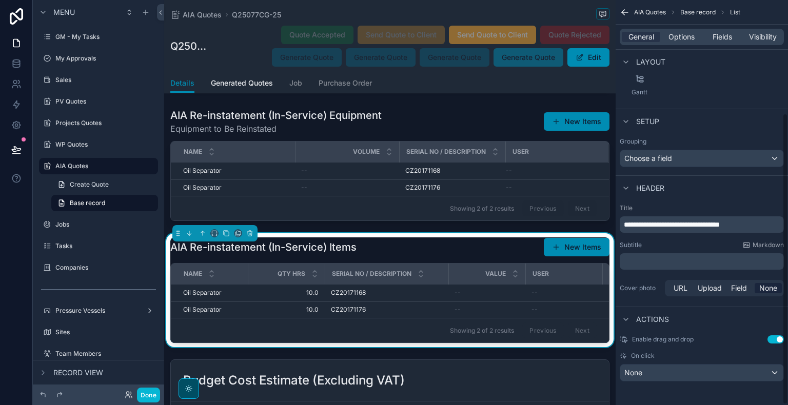
click at [654, 261] on p "﻿" at bounding box center [703, 262] width 158 height 10
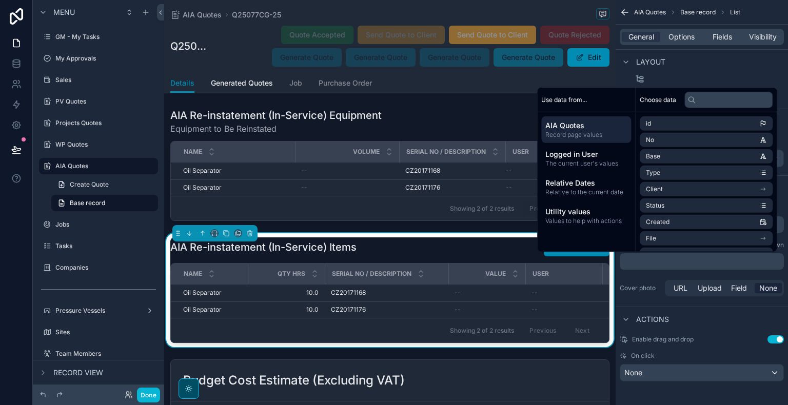
click at [654, 260] on p "﻿" at bounding box center [703, 262] width 158 height 10
click at [654, 272] on div "**********" at bounding box center [702, 251] width 172 height 103
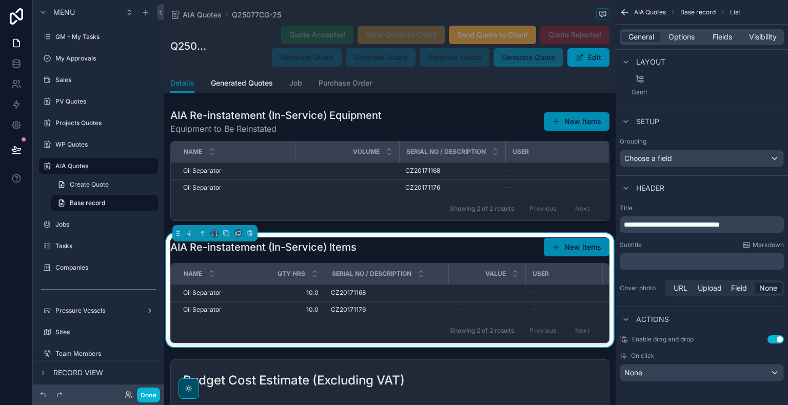
click at [652, 263] on p "﻿" at bounding box center [703, 262] width 158 height 10
